Goal: Find specific page/section: Locate item on page

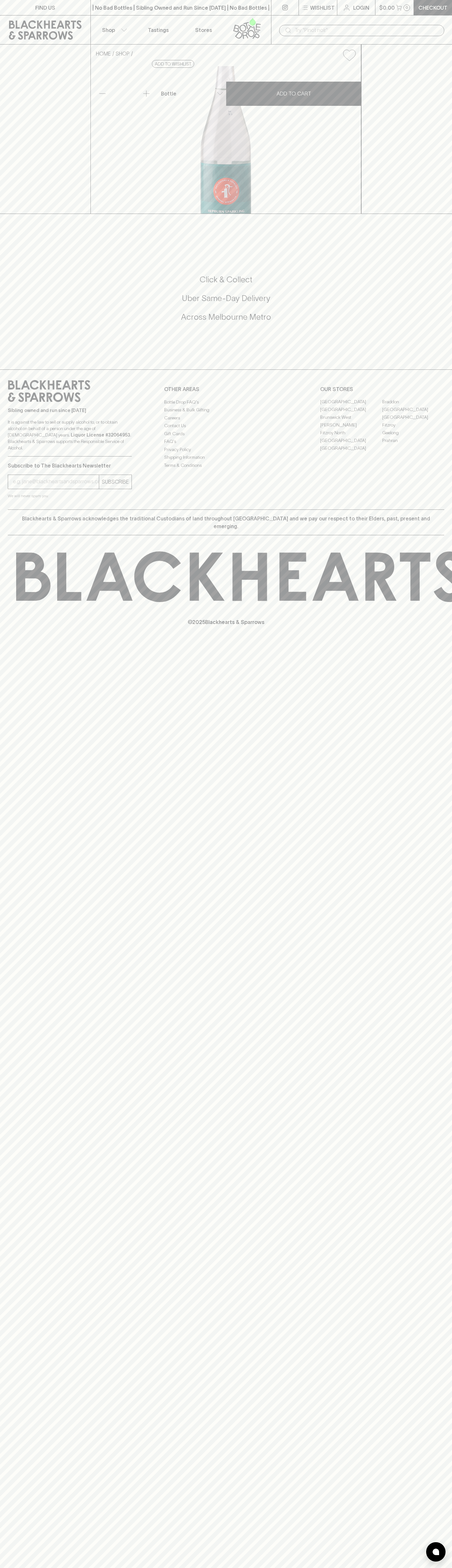
click at [333, 24] on div "​" at bounding box center [361, 30] width 165 height 12
click at [443, 16] on div "​" at bounding box center [361, 30] width 181 height 29
click at [401, 1567] on html "FIND US | No Bad Bottles | Sibling Owned and Run Since [DATE] | No Bad Bottles …" at bounding box center [226, 784] width 452 height 1568
click at [24, 323] on h5 "Across Melbourne Metro" at bounding box center [226, 317] width 436 height 10
